Goal: Find specific page/section: Find specific page/section

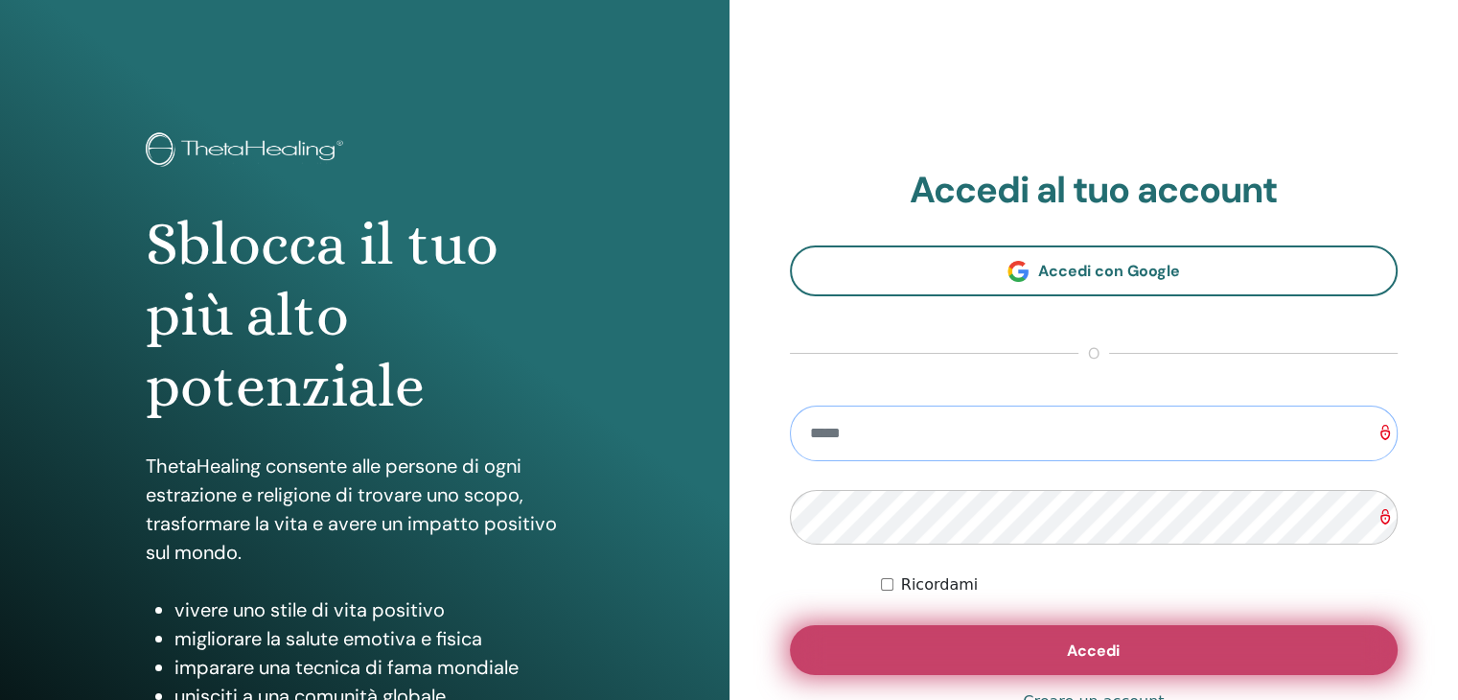
type input "**********"
click at [1019, 665] on button "Accedi" at bounding box center [1094, 650] width 609 height 50
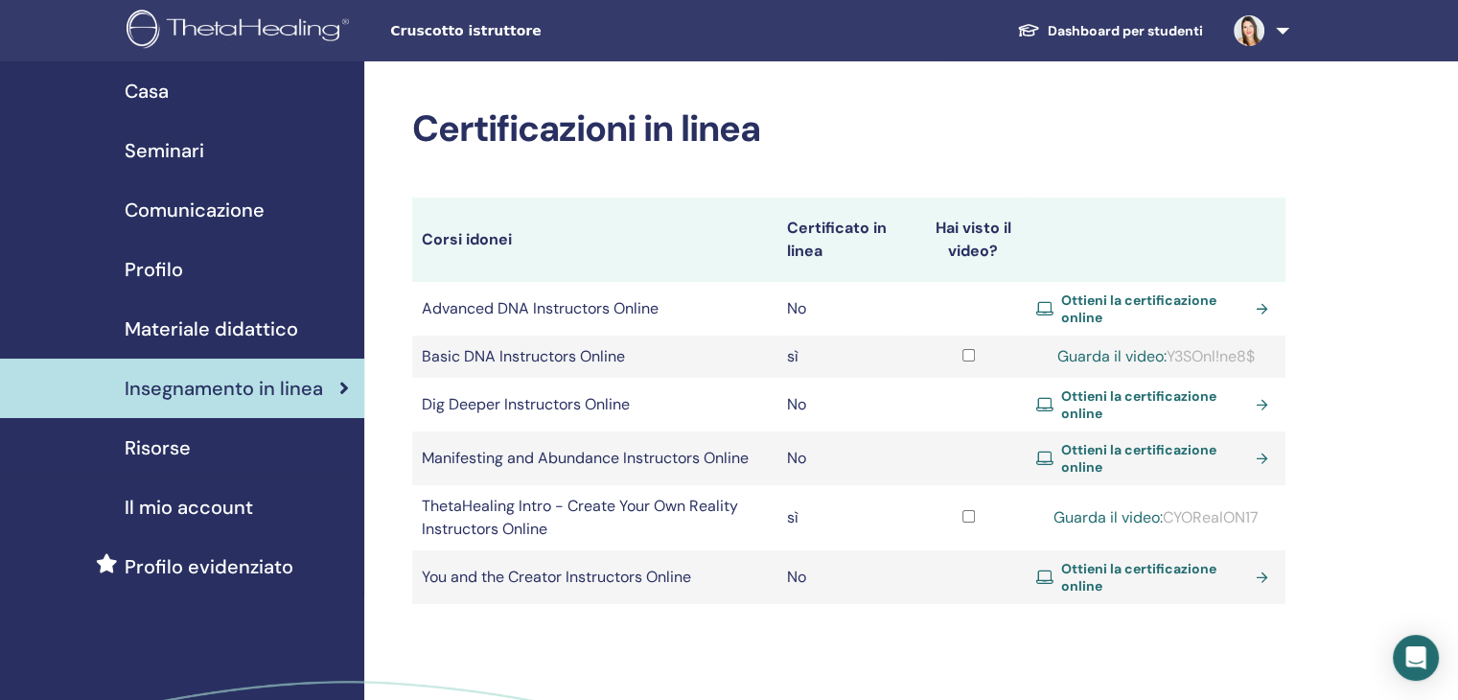
click at [508, 499] on td "ThetaHealing Intro - Create Your Own Reality Instructors Online" at bounding box center [594, 517] width 365 height 65
click at [1133, 520] on link "Guarda il video:" at bounding box center [1107, 517] width 109 height 20
click at [196, 152] on span "Seminari" at bounding box center [165, 150] width 80 height 29
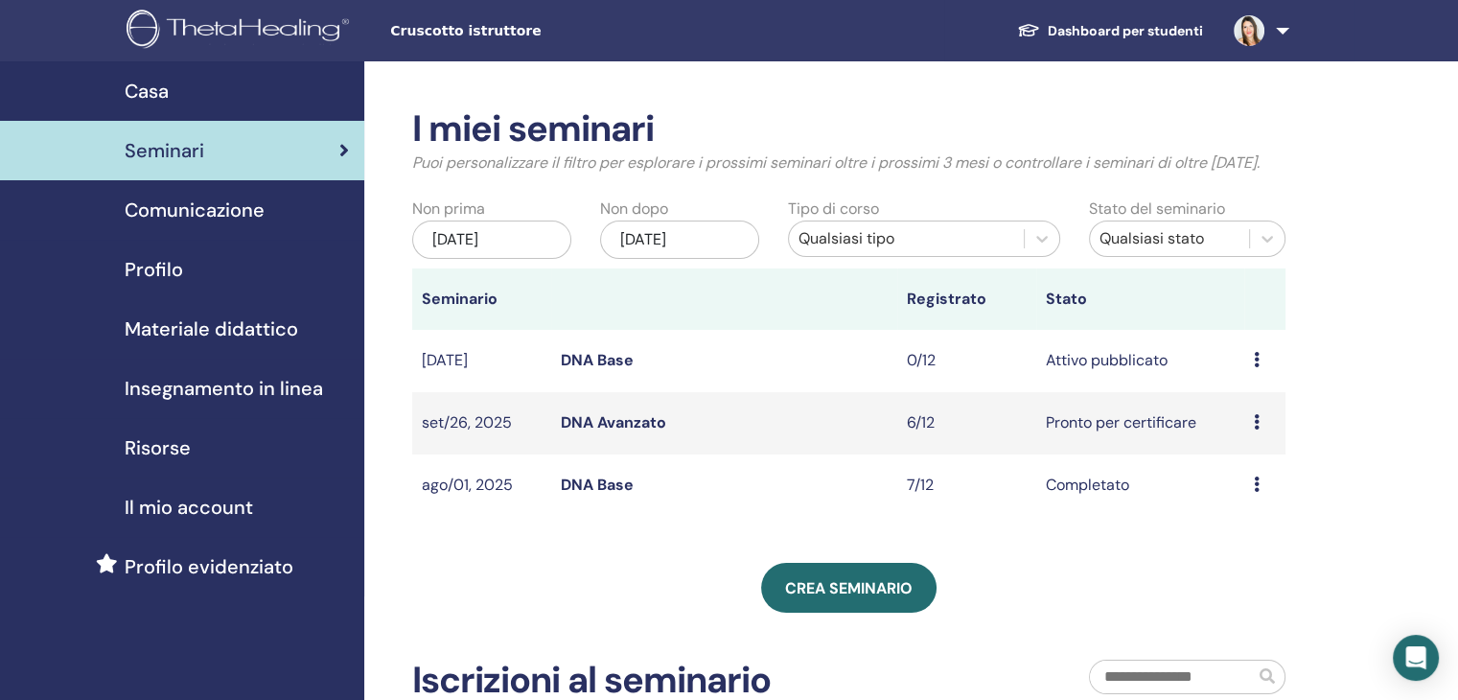
click at [169, 264] on span "Profilo" at bounding box center [154, 269] width 58 height 29
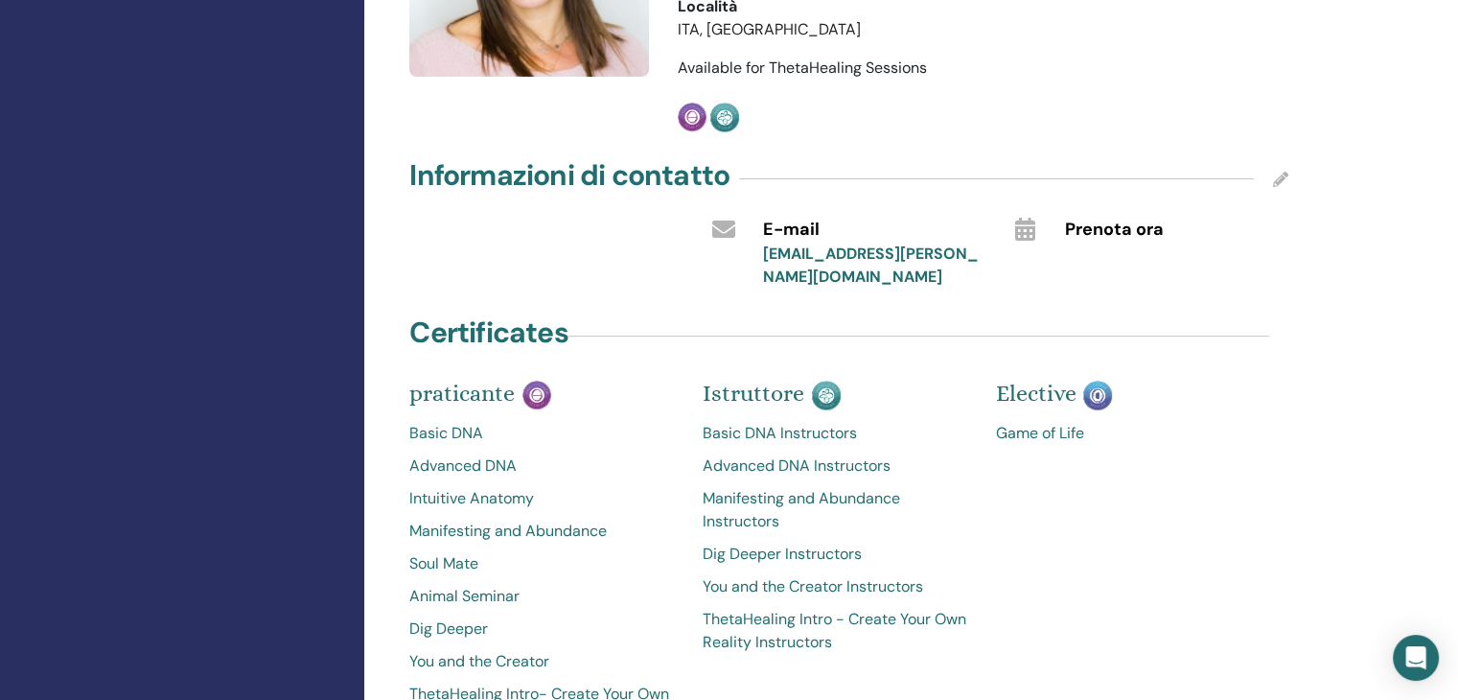
scroll to position [671, 0]
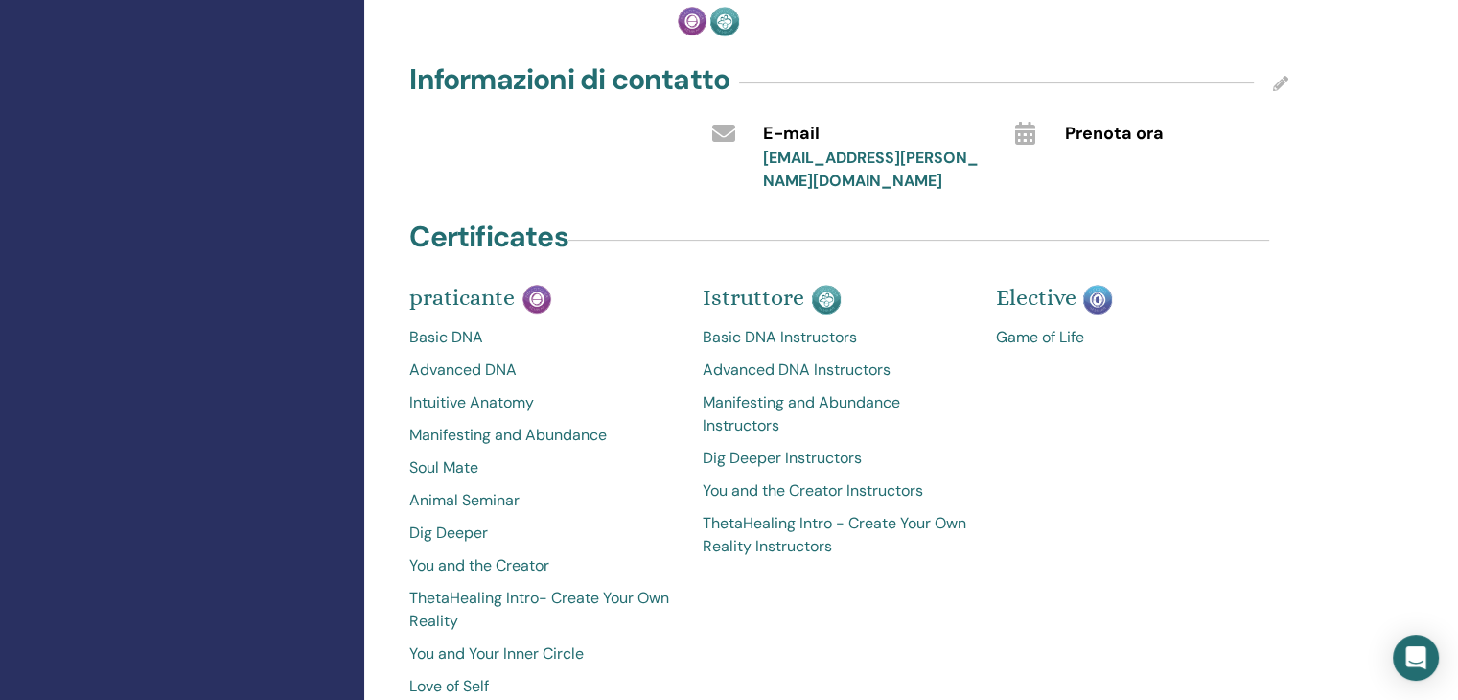
click at [1100, 122] on span "Prenota ora" at bounding box center [1114, 134] width 99 height 25
click at [1022, 122] on icon at bounding box center [1024, 133] width 20 height 23
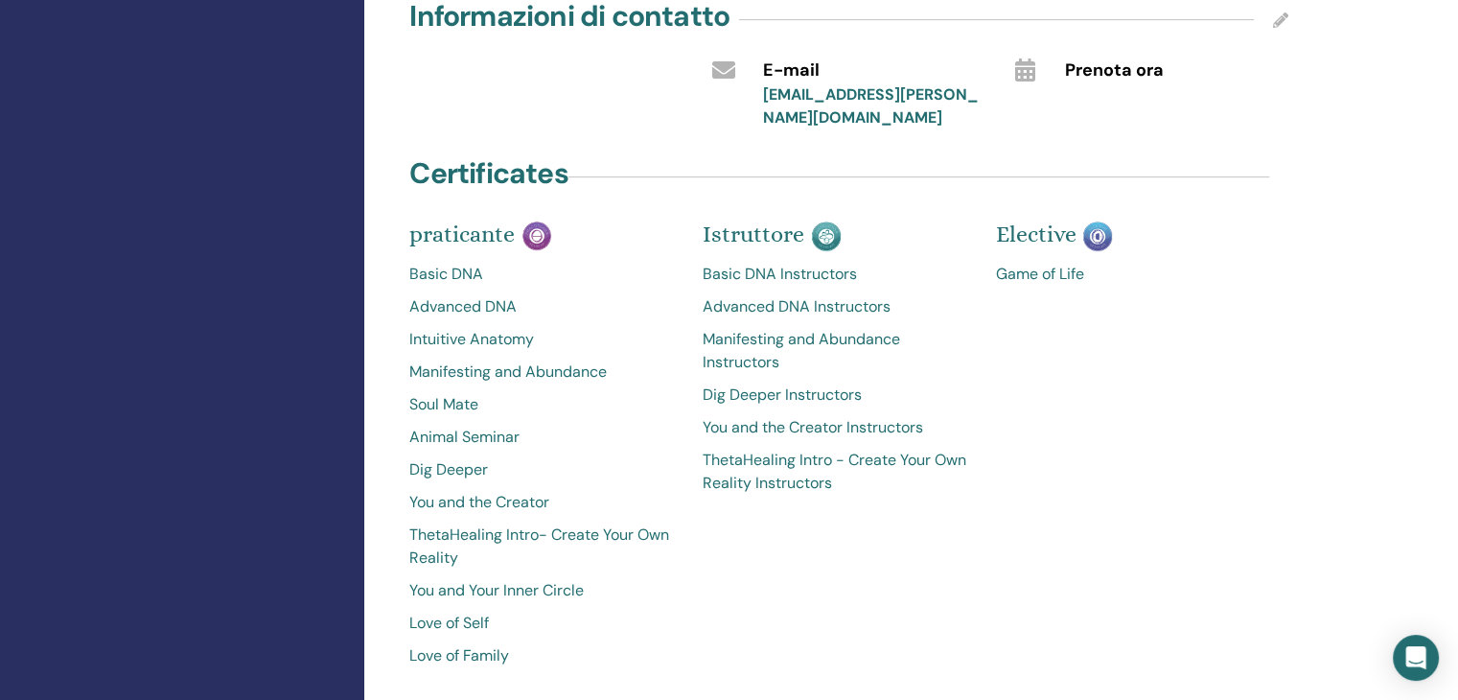
scroll to position [767, 0]
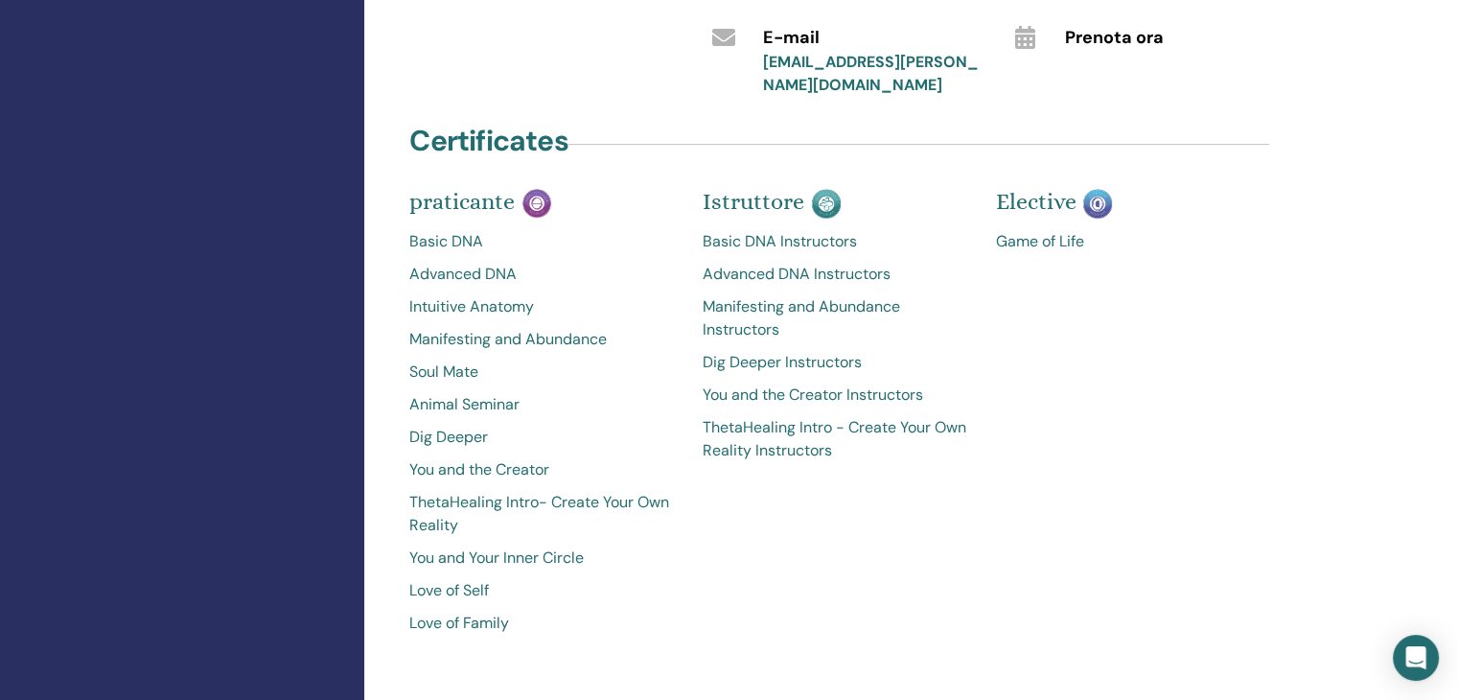
click at [805, 416] on link "ThetaHealing Intro - Create Your Own Reality Instructors" at bounding box center [835, 439] width 265 height 46
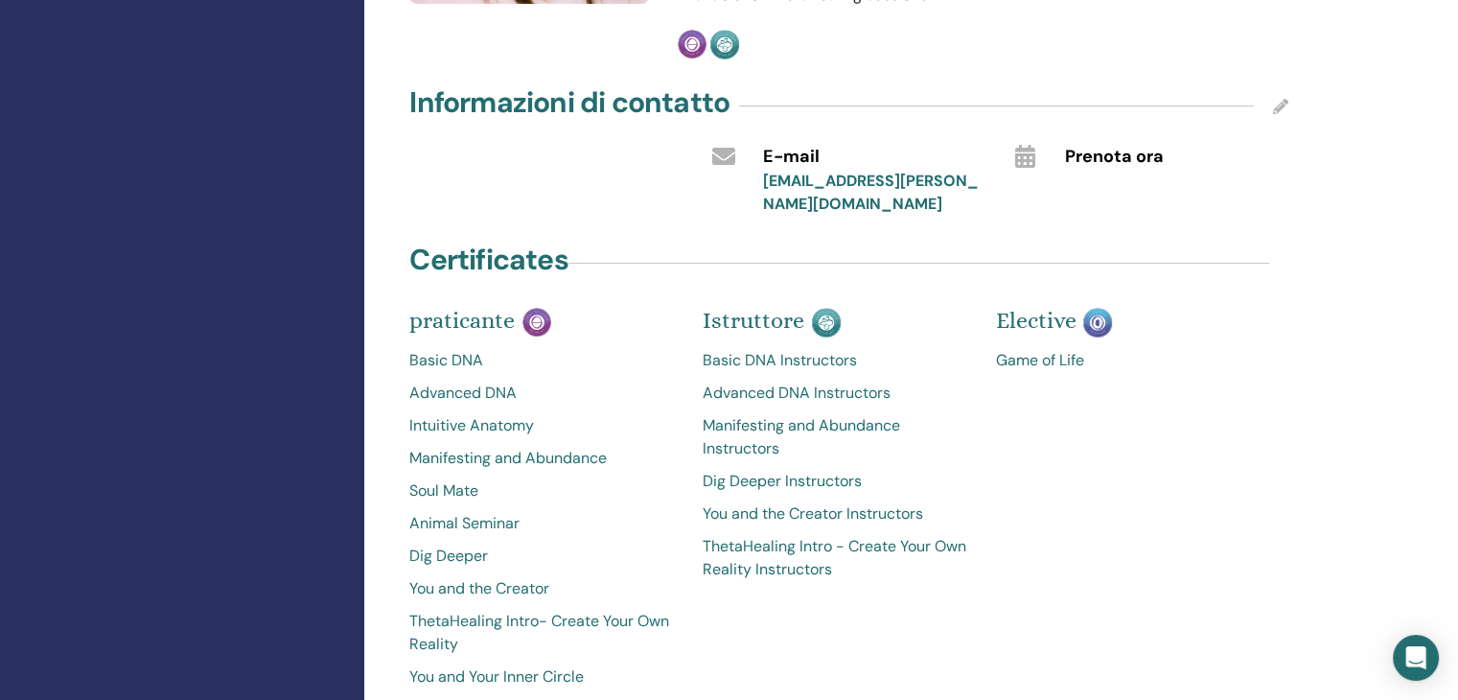
scroll to position [744, 0]
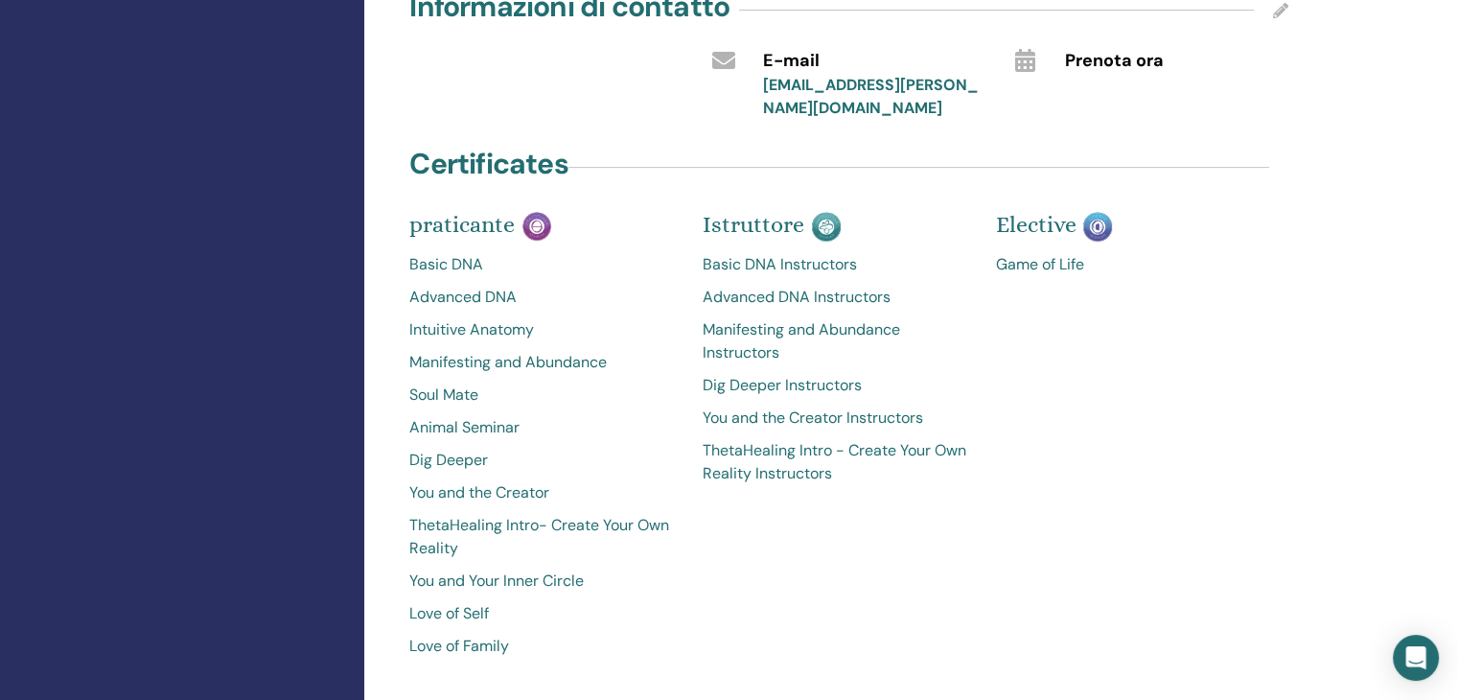
click at [461, 514] on link "ThetaHealing Intro- Create Your Own Reality" at bounding box center [541, 537] width 265 height 46
